Goal: Task Accomplishment & Management: Use online tool/utility

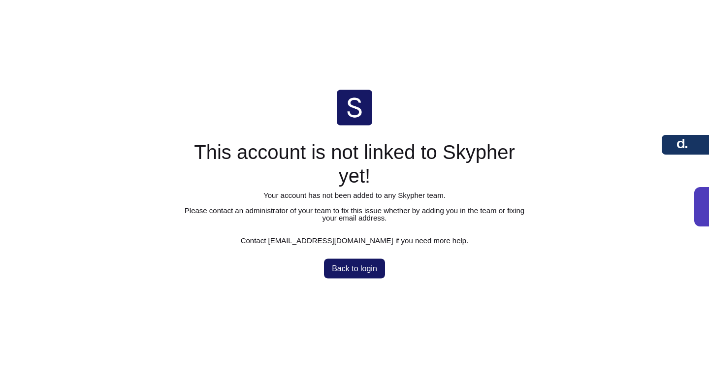
click at [338, 265] on span "Back to login" at bounding box center [354, 269] width 45 height 8
